Goal: Task Accomplishment & Management: Complete application form

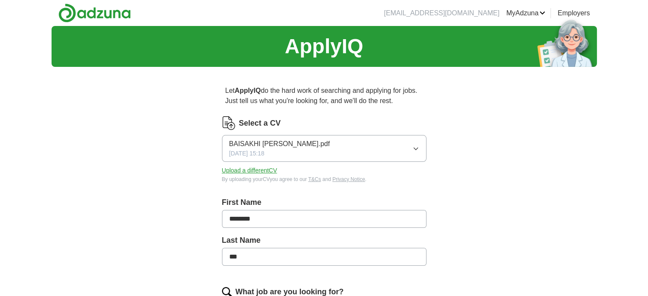
click at [353, 148] on button "BAISAKHI [PERSON_NAME].pdf [DATE] 15:18" at bounding box center [324, 148] width 205 height 27
click at [248, 170] on button "Upload a different CV" at bounding box center [249, 170] width 55 height 9
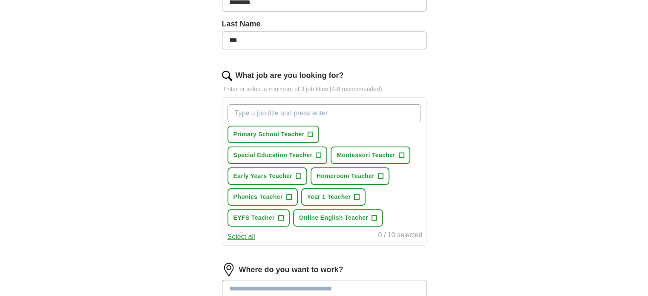
scroll to position [256, 0]
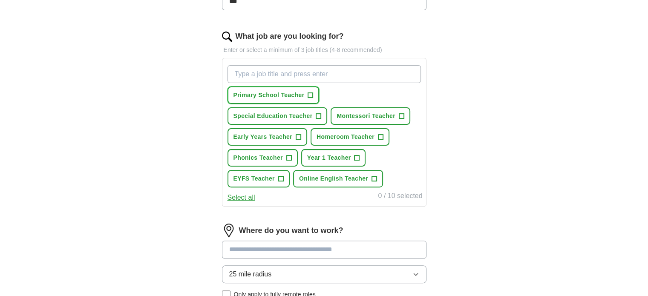
click at [310, 96] on span "+" at bounding box center [310, 95] width 5 height 7
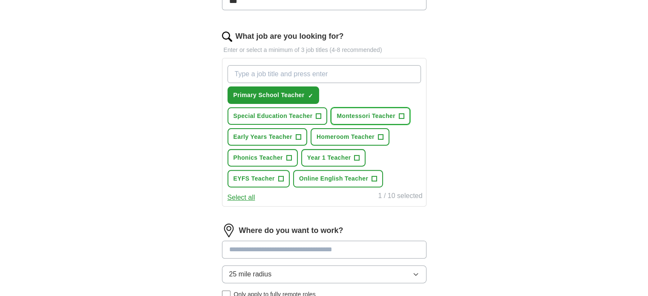
click at [382, 115] on span "Montessori Teacher" at bounding box center [366, 116] width 59 height 9
click at [343, 133] on span "Homeroom Teacher" at bounding box center [346, 137] width 58 height 9
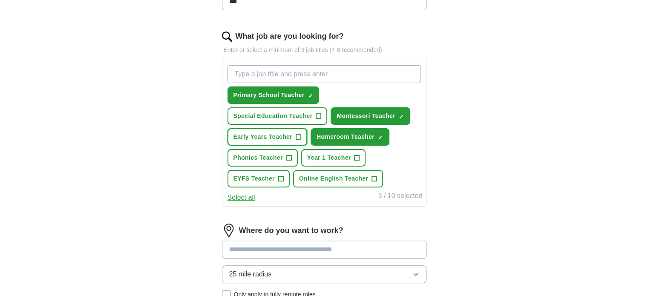
click at [285, 134] on span "Early Years Teacher" at bounding box center [262, 137] width 59 height 9
click at [261, 161] on button "Phonics Teacher +" at bounding box center [263, 157] width 70 height 17
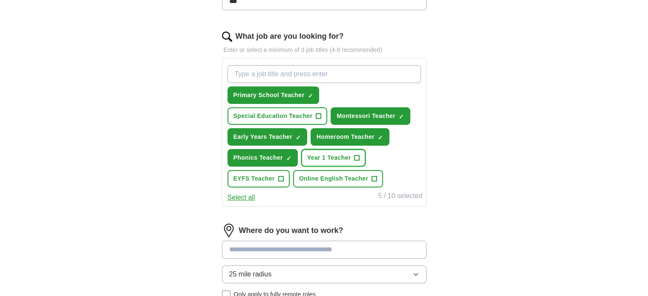
click at [328, 160] on span "Year 1 Teacher" at bounding box center [329, 157] width 44 height 9
click at [274, 179] on span "EYFS Teacher" at bounding box center [253, 178] width 41 height 9
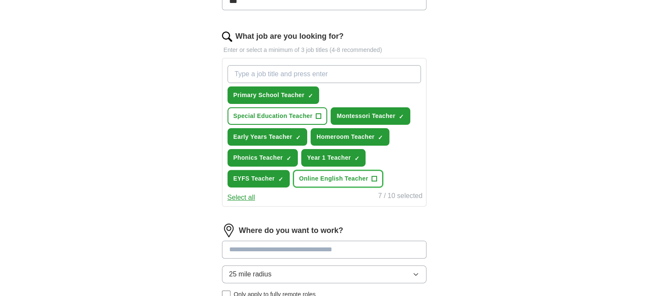
click at [329, 170] on button "Online English Teacher +" at bounding box center [338, 178] width 90 height 17
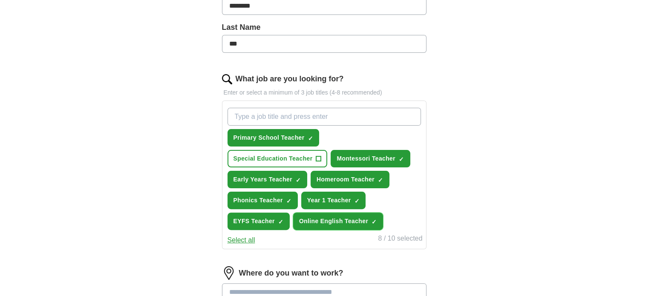
scroll to position [383, 0]
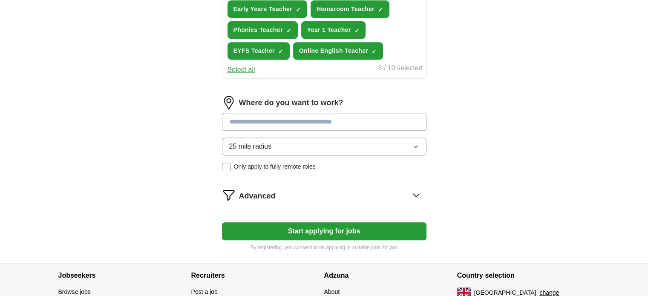
click at [348, 236] on button "Start applying for jobs" at bounding box center [324, 231] width 205 height 18
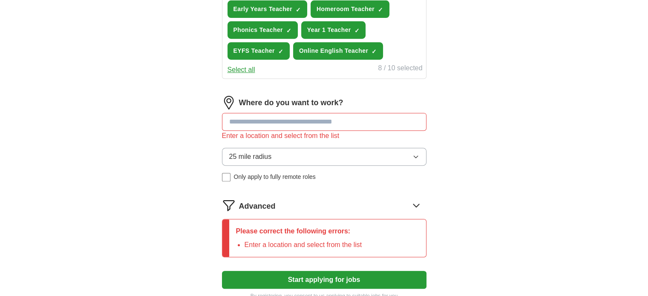
click at [262, 122] on input at bounding box center [324, 122] width 205 height 18
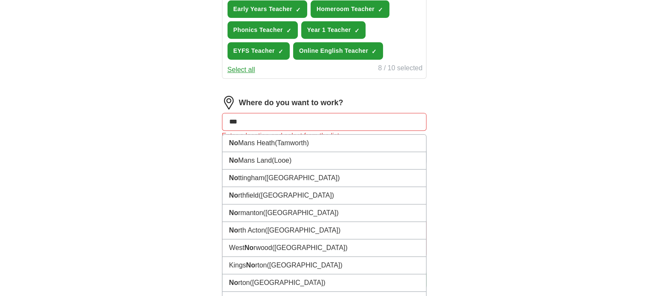
type input "****"
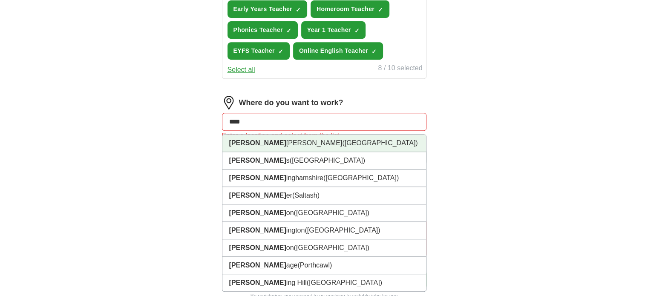
click at [259, 136] on li "[PERSON_NAME] [PERSON_NAME] ([GEOGRAPHIC_DATA])" at bounding box center [324, 143] width 204 height 17
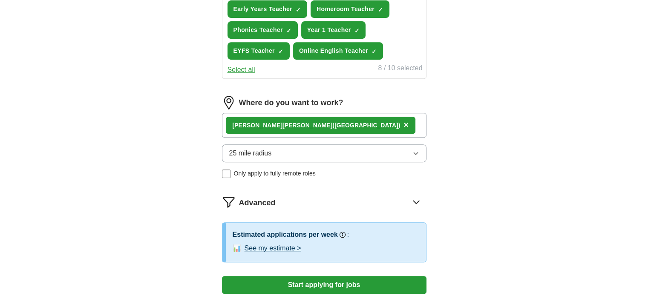
click at [290, 152] on button "25 mile radius" at bounding box center [324, 153] width 205 height 18
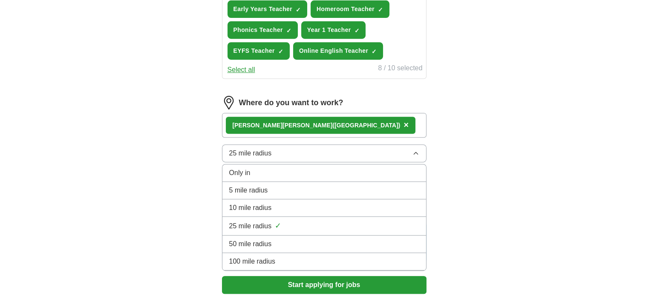
click at [275, 225] on span "✓" at bounding box center [278, 226] width 6 height 12
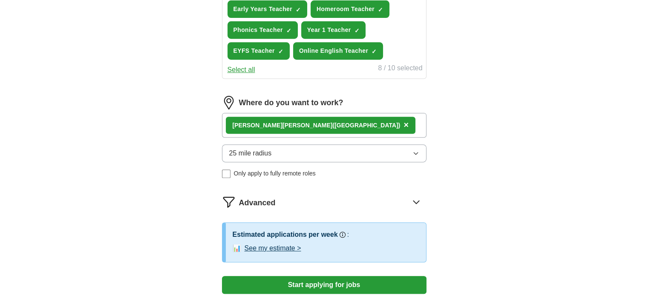
click at [363, 272] on form "Select a CV BAISAKHI DAS.pdf [DATE] 12:35 Upload a different CV By uploading yo…" at bounding box center [324, 19] width 205 height 572
click at [363, 280] on button "Start applying for jobs" at bounding box center [324, 285] width 205 height 18
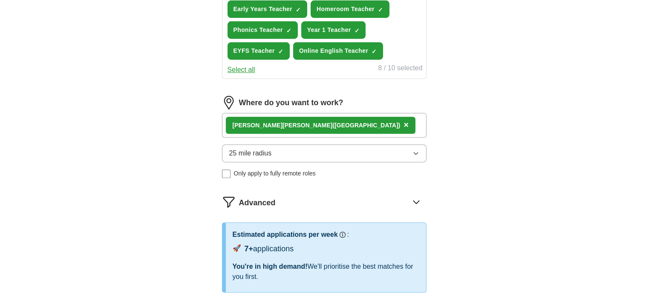
select select "**"
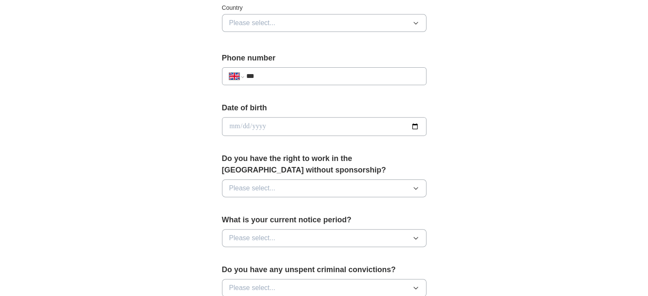
scroll to position [298, 0]
